Goal: Information Seeking & Learning: Learn about a topic

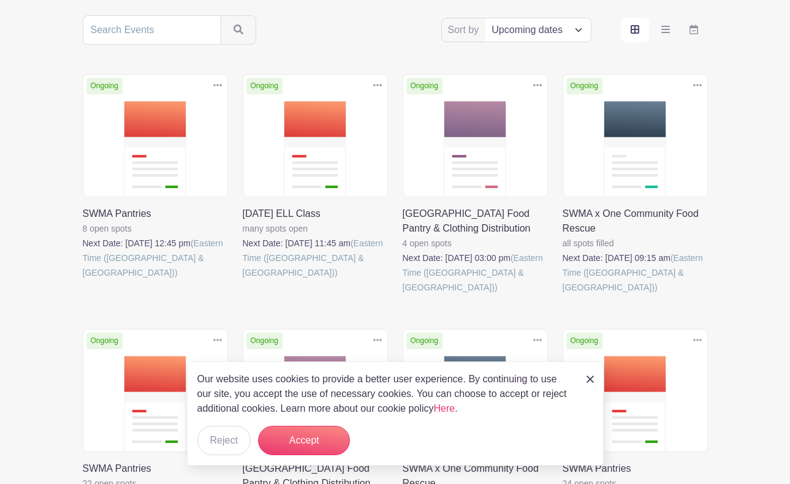
scroll to position [306, 0]
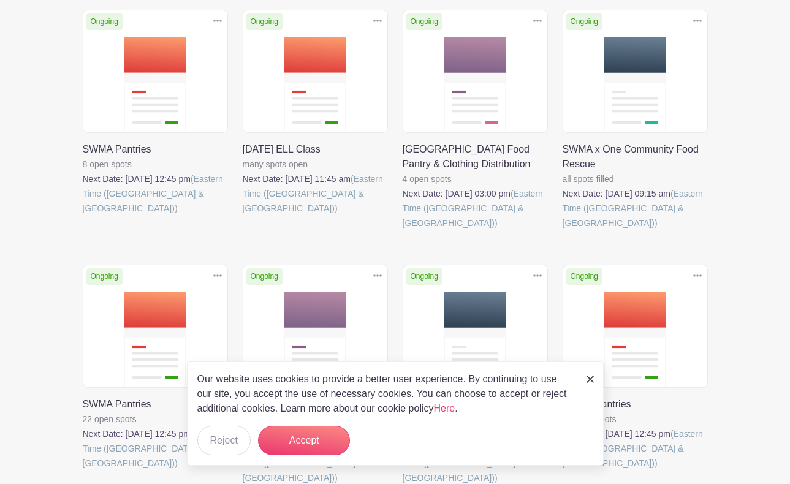
click at [587, 379] on img at bounding box center [589, 379] width 7 height 7
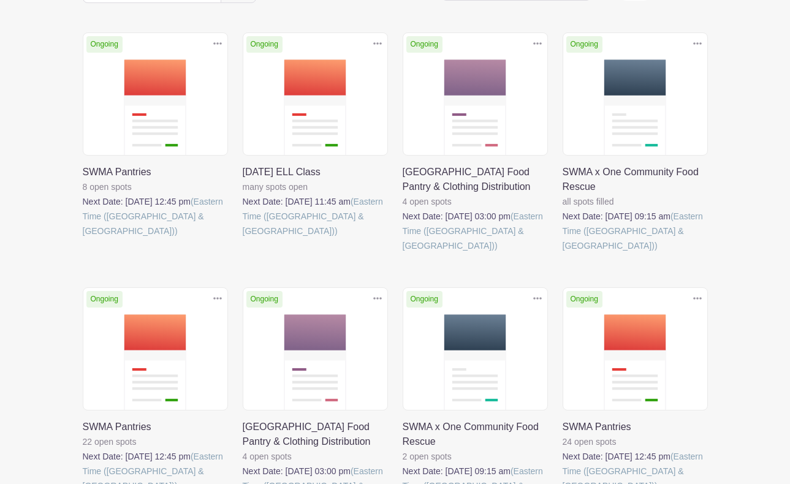
scroll to position [399, 0]
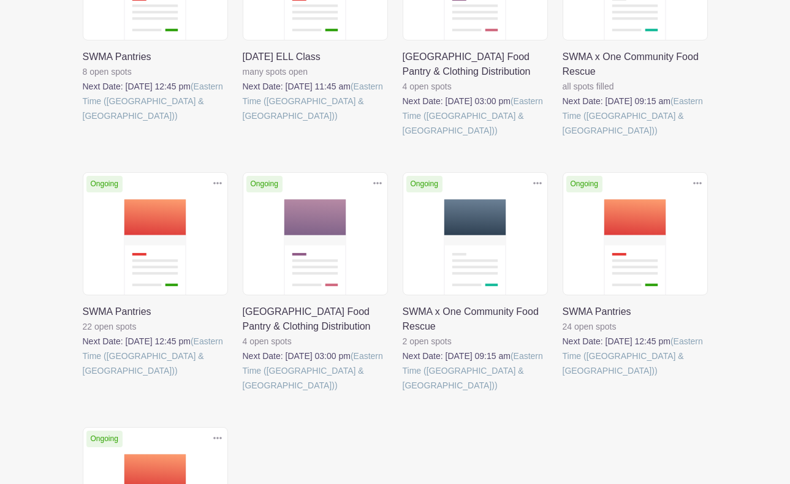
click at [83, 378] on link at bounding box center [83, 378] width 0 height 0
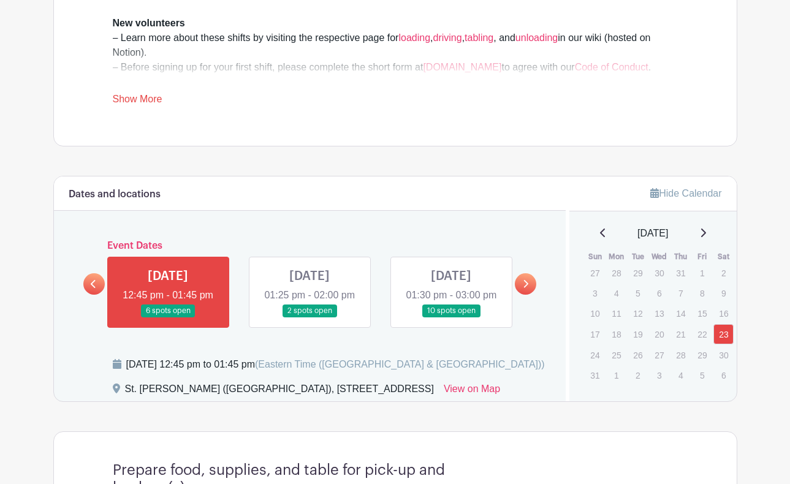
scroll to position [551, 0]
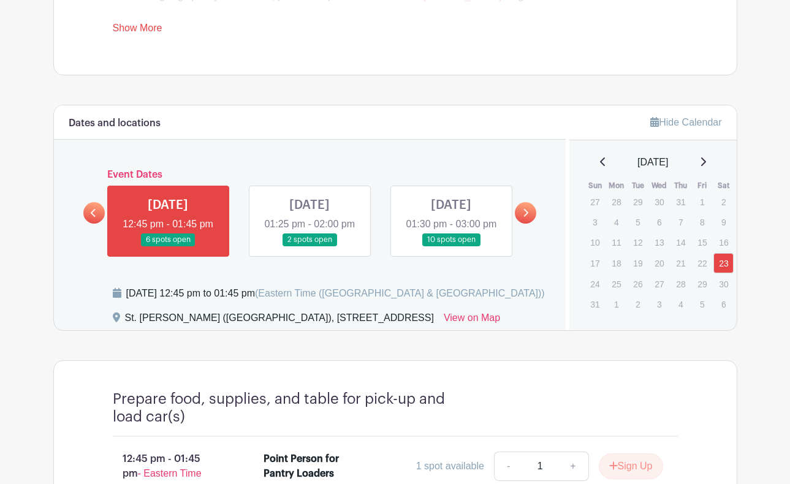
click at [95, 217] on icon at bounding box center [94, 212] width 6 height 9
click at [526, 217] on icon at bounding box center [526, 212] width 6 height 9
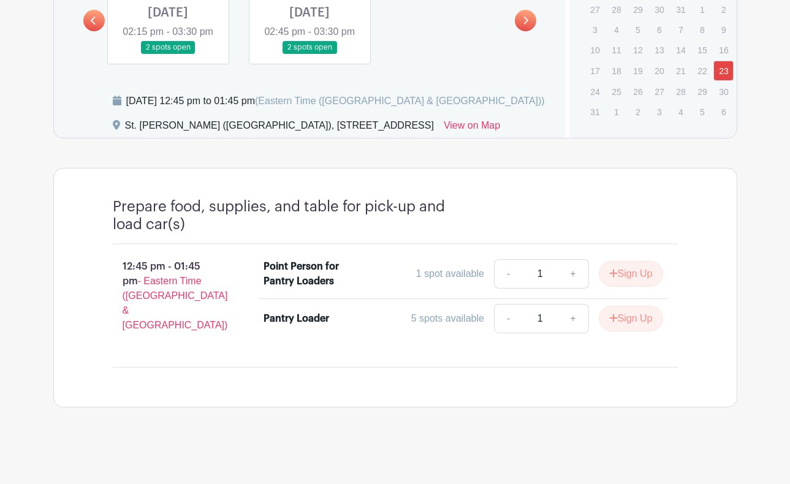
scroll to position [329, 0]
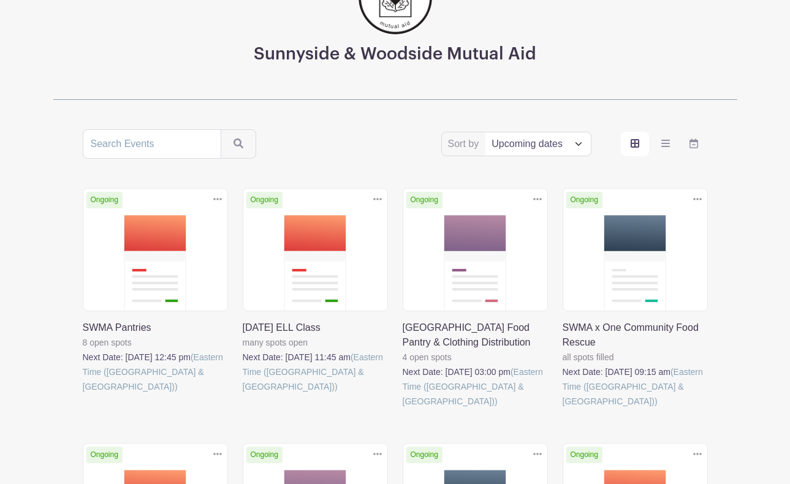
scroll to position [184, 0]
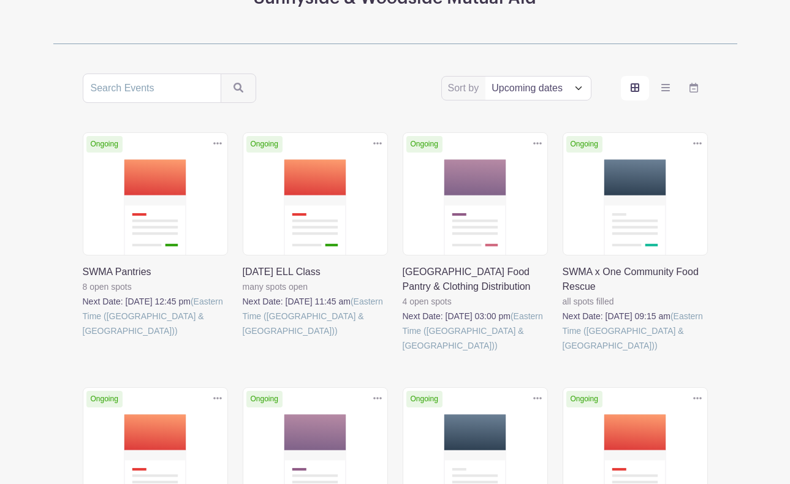
click at [402, 353] on link at bounding box center [402, 353] width 0 height 0
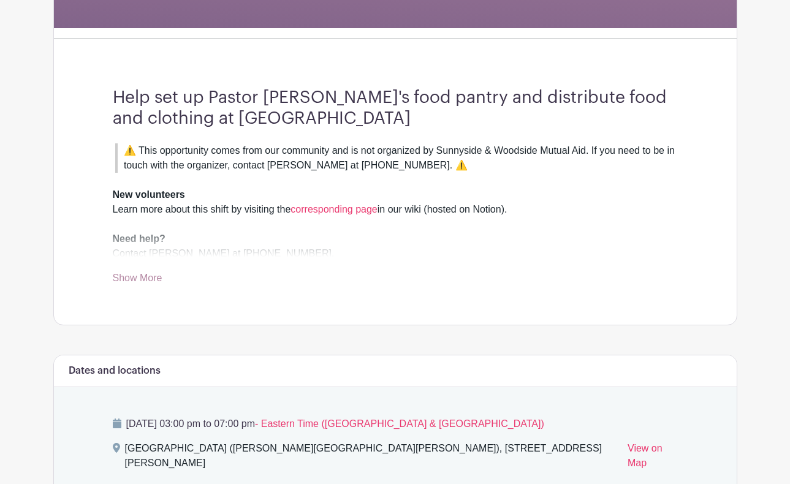
scroll to position [306, 0]
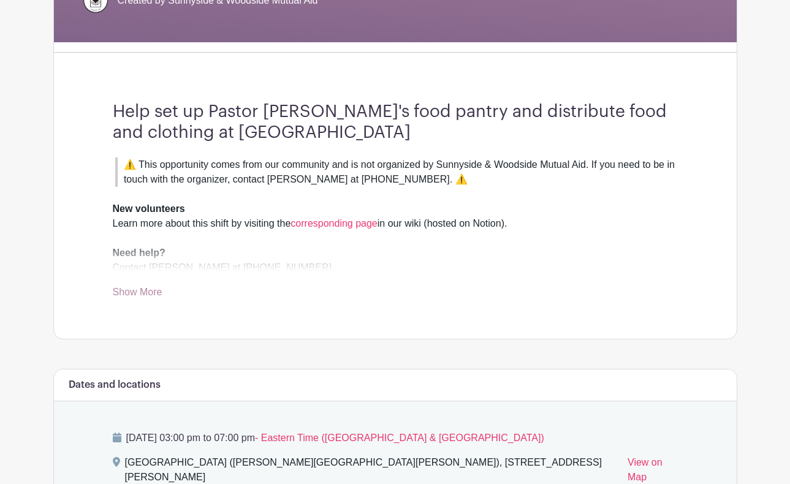
click at [141, 289] on link "Show More" at bounding box center [138, 294] width 50 height 15
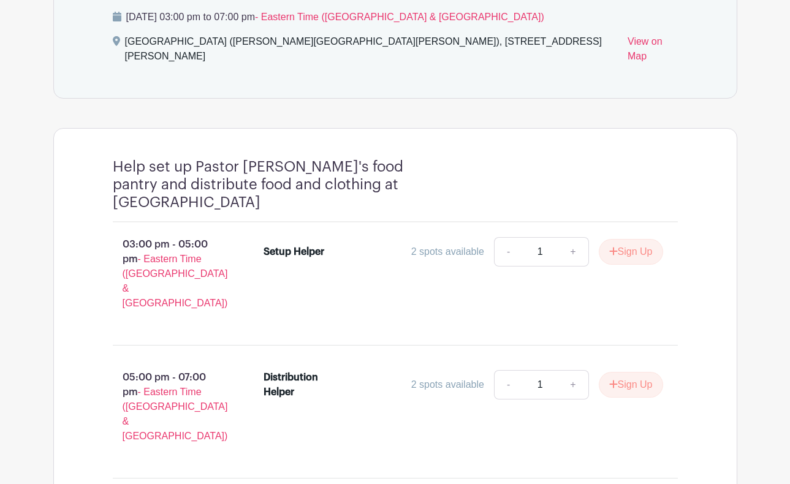
scroll to position [747, 0]
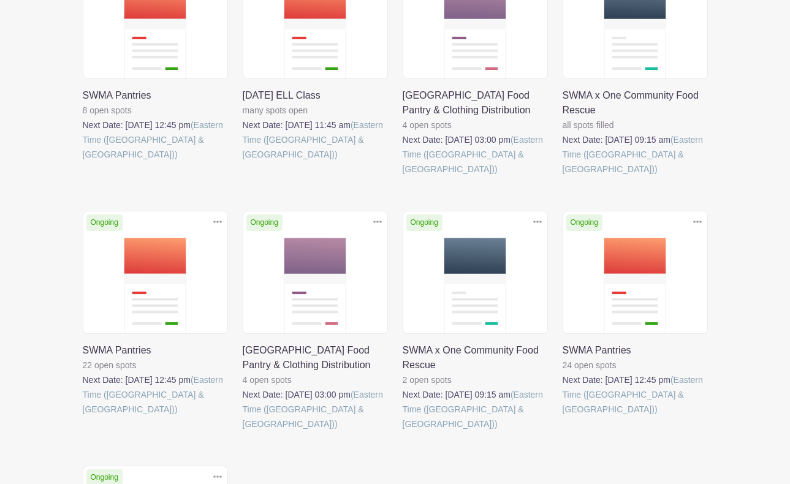
scroll to position [368, 0]
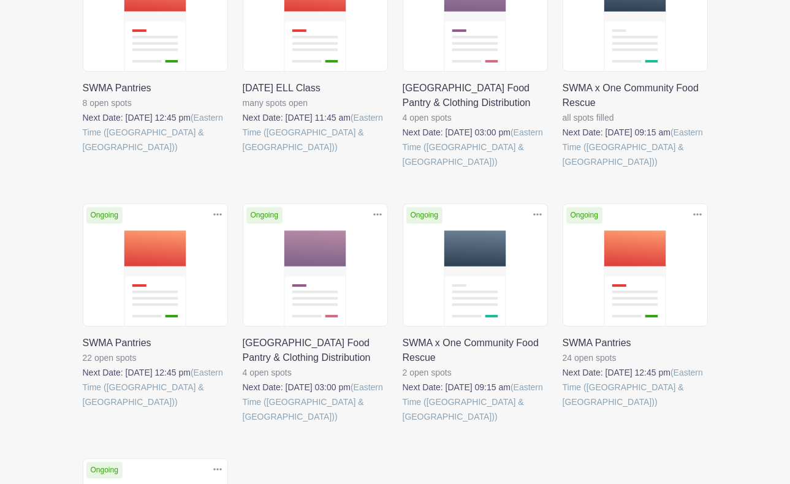
click at [402, 424] on link at bounding box center [402, 424] width 0 height 0
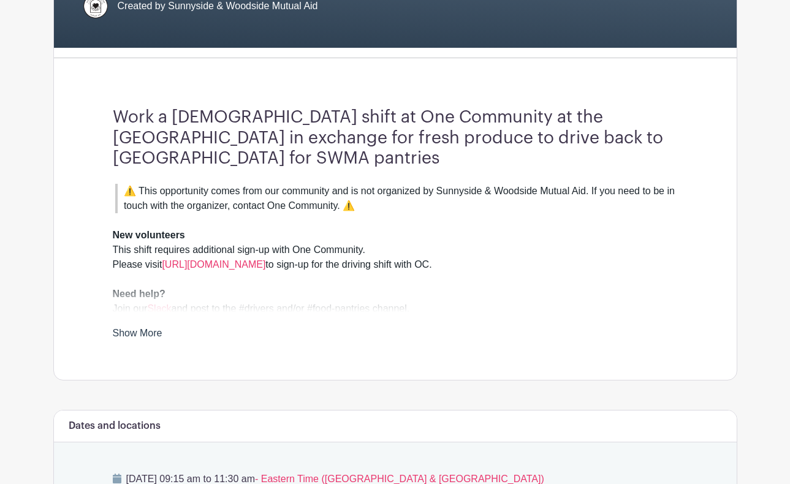
scroll to position [306, 0]
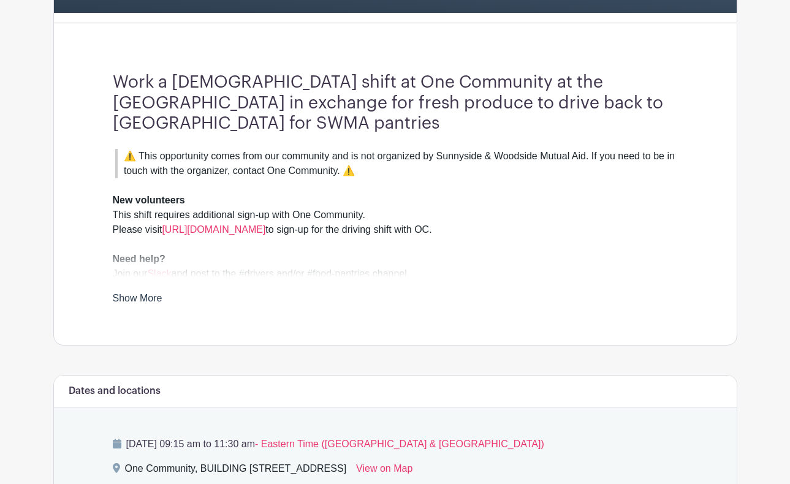
click at [135, 294] on link "Show More" at bounding box center [138, 300] width 50 height 15
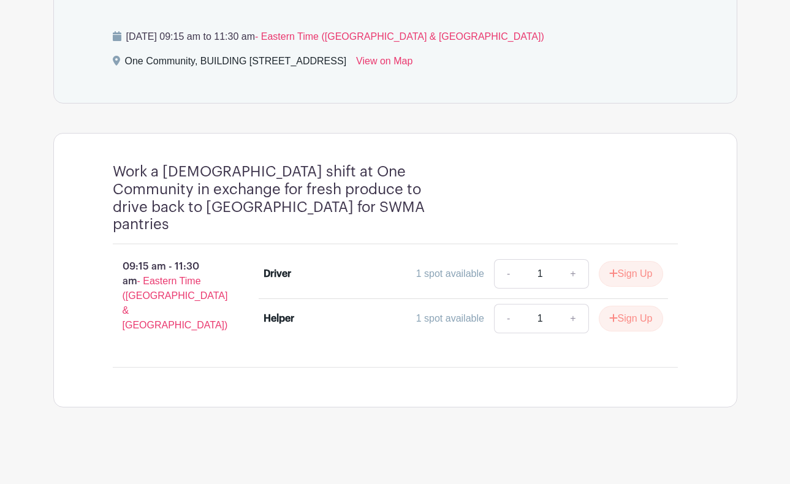
scroll to position [692, 0]
